Goal: Task Accomplishment & Management: Use online tool/utility

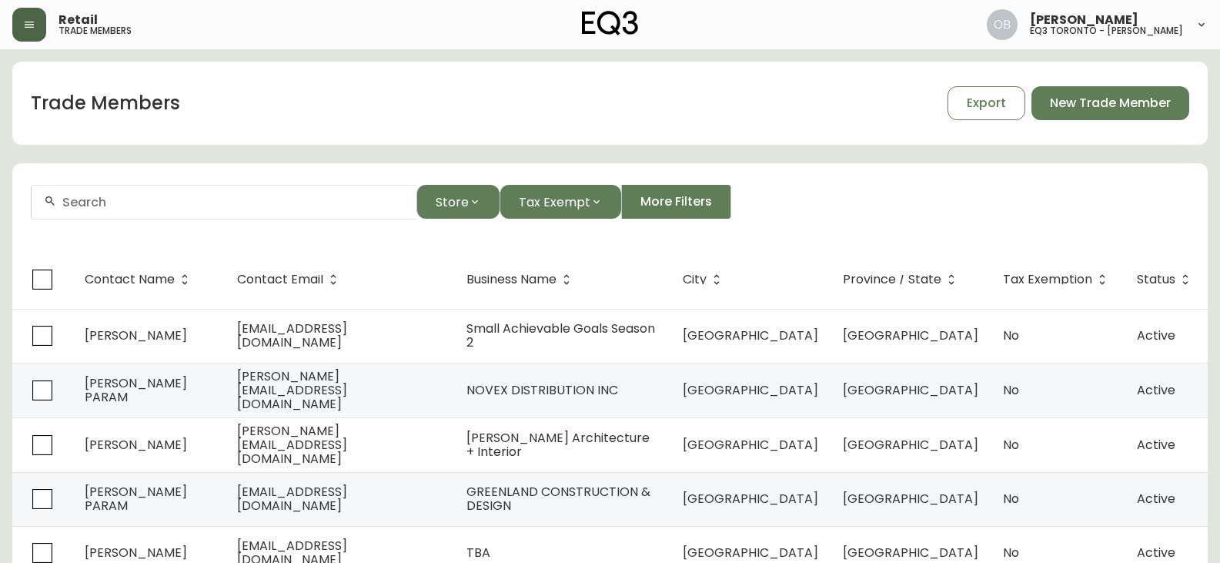
click at [35, 38] on button "button" at bounding box center [29, 25] width 34 height 34
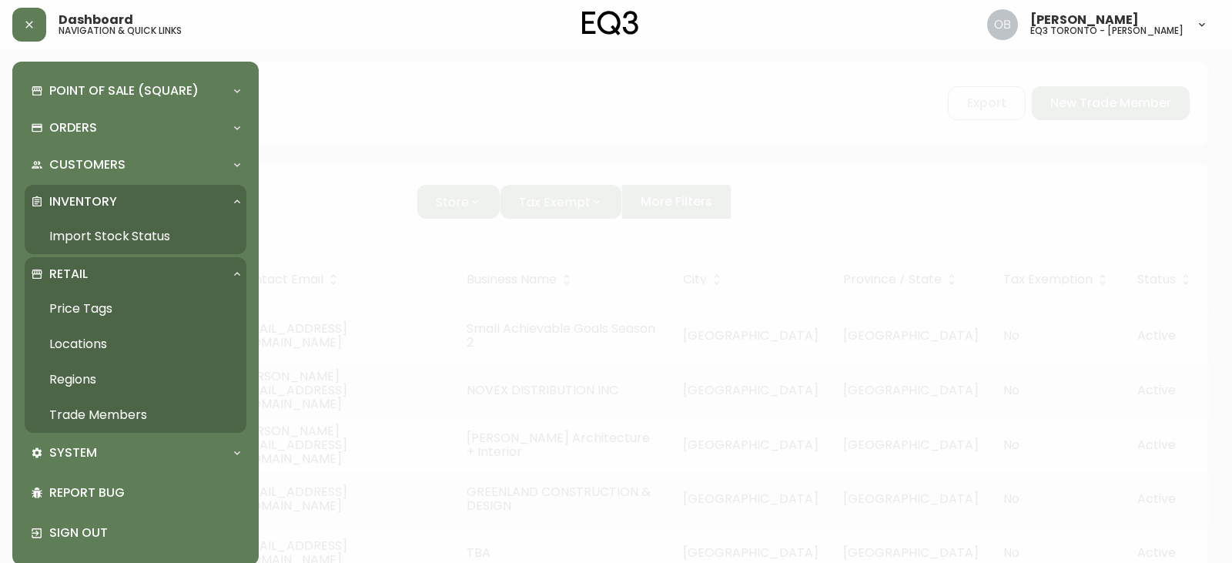
click at [95, 237] on link "Import Stock Status" at bounding box center [136, 236] width 222 height 35
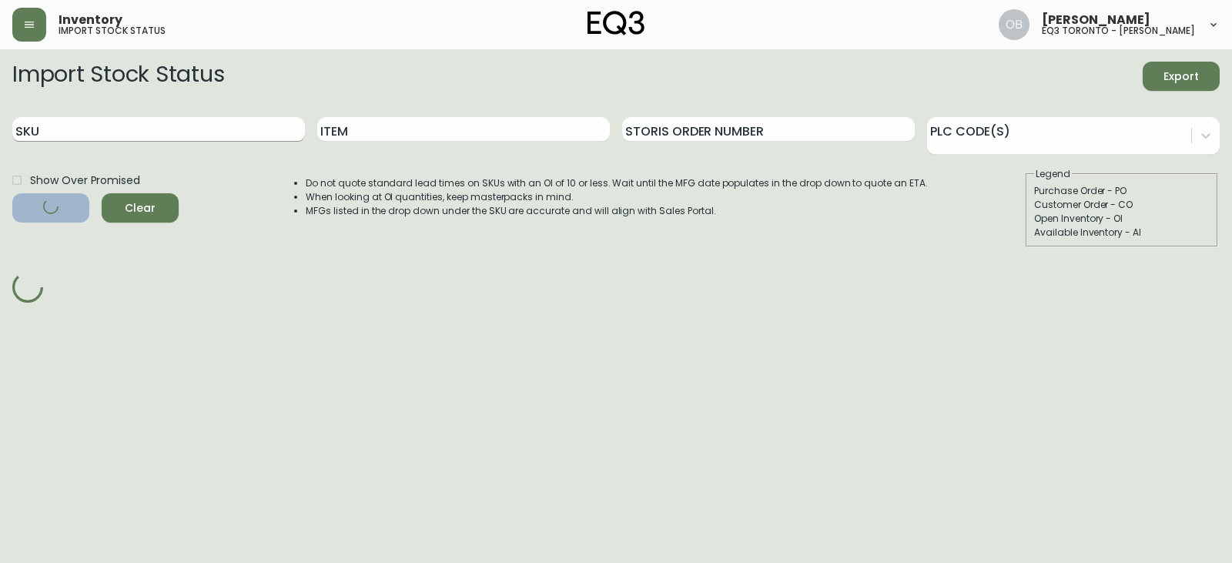
click at [139, 149] on div "SKU" at bounding box center [158, 130] width 293 height 50
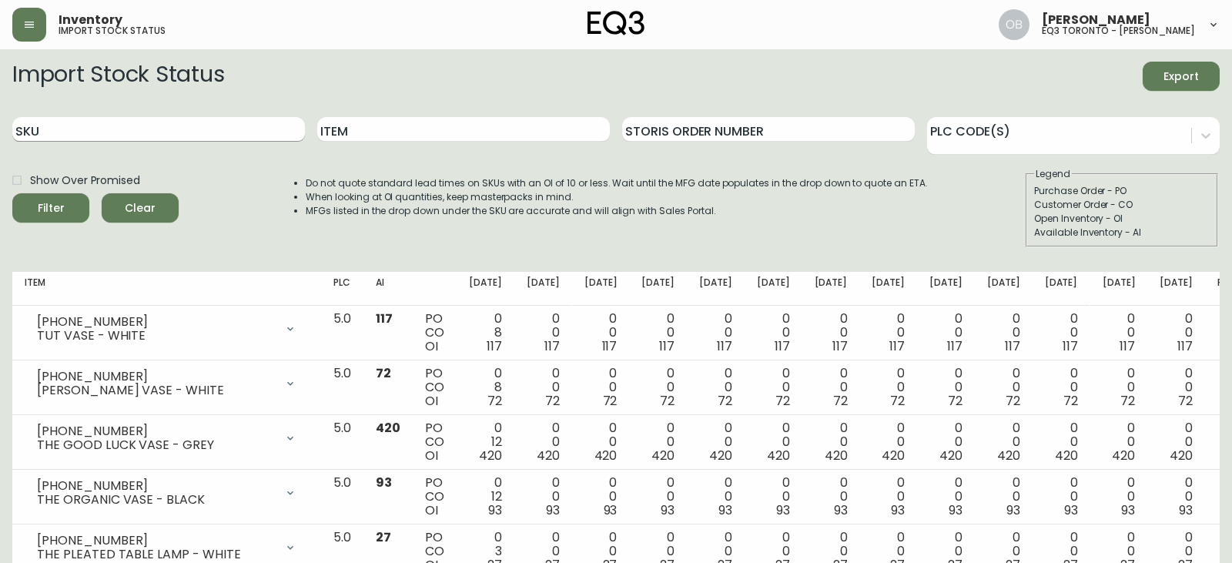
click at [148, 135] on input "SKU" at bounding box center [158, 129] width 293 height 25
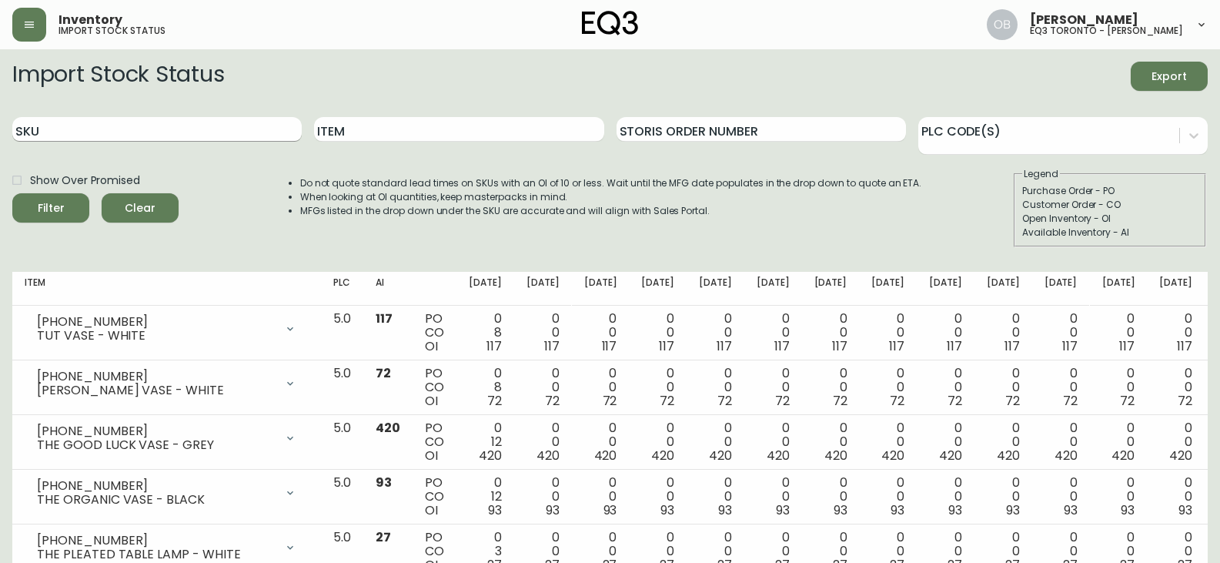
paste input "[PHONE_NUMBER]"
type input "[PHONE_NUMBER]"
click at [12, 193] on button "Filter" at bounding box center [50, 207] width 77 height 29
